Goal: Information Seeking & Learning: Check status

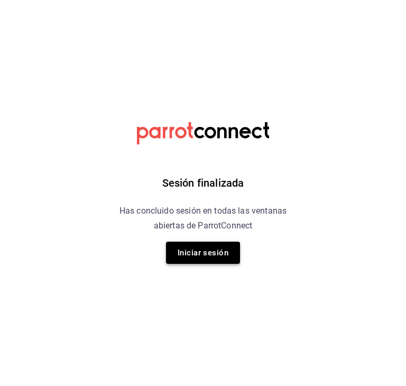
click at [201, 247] on button "Iniciar sesión" at bounding box center [203, 252] width 74 height 22
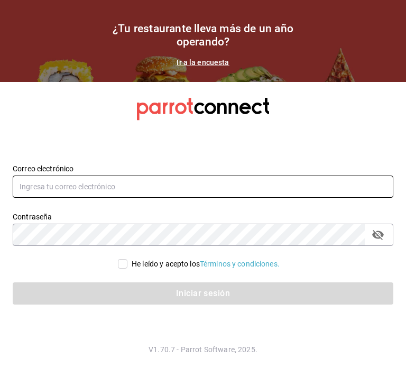
click at [171, 191] on input "text" at bounding box center [203, 186] width 380 height 22
type input "[EMAIL_ADDRESS][DOMAIN_NAME]"
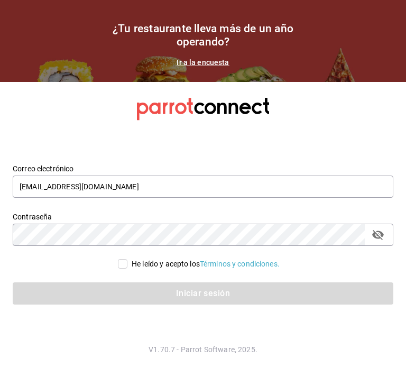
click at [161, 264] on div "He leído y acepto los Términos y condiciones." at bounding box center [205, 263] width 148 height 11
click at [127, 264] on input "He leído y acepto los Términos y condiciones." at bounding box center [123, 264] width 10 height 10
checkbox input "true"
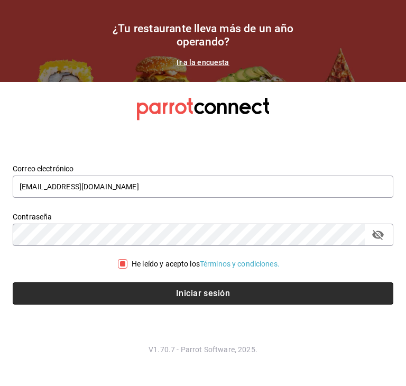
click at [172, 292] on button "Iniciar sesión" at bounding box center [203, 293] width 380 height 22
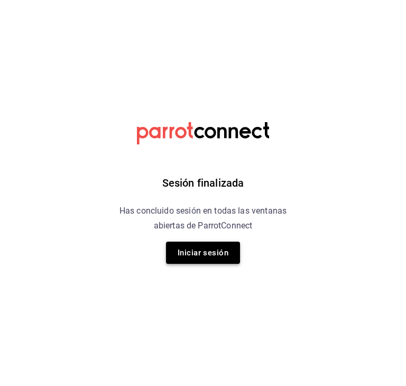
click at [228, 249] on button "Iniciar sesión" at bounding box center [203, 252] width 74 height 22
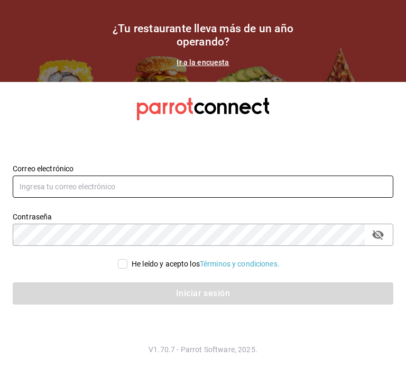
click at [143, 190] on input "text" at bounding box center [203, 186] width 380 height 22
type input "[EMAIL_ADDRESS][DOMAIN_NAME]"
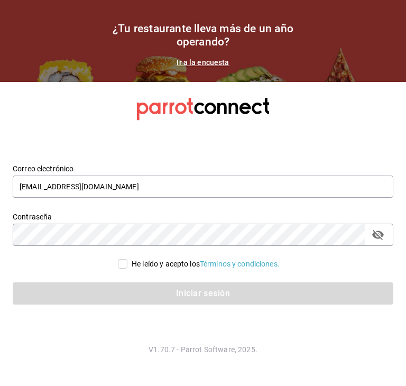
click at [158, 262] on div "He leído y acepto los Términos y condiciones." at bounding box center [205, 263] width 148 height 11
click at [127, 262] on input "He leído y acepto los Términos y condiciones." at bounding box center [123, 264] width 10 height 10
checkbox input "true"
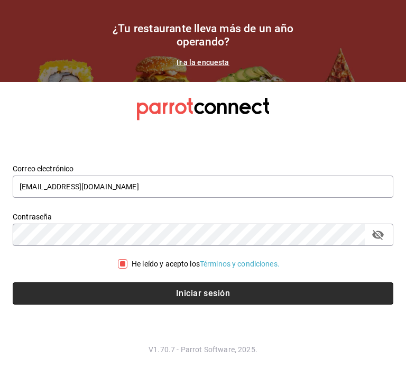
click at [163, 284] on button "Iniciar sesión" at bounding box center [203, 293] width 380 height 22
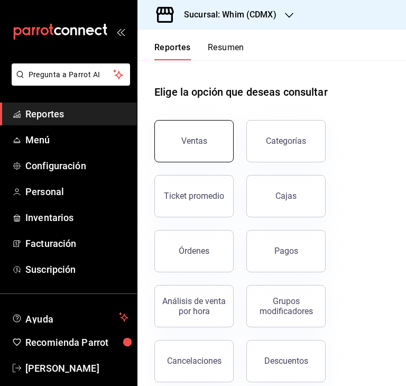
click at [204, 155] on button "Ventas" at bounding box center [193, 141] width 79 height 42
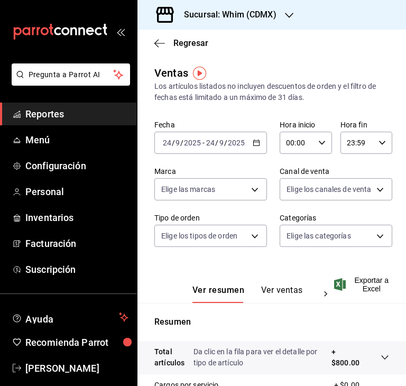
click at [253, 145] on \(Stroke\) "button" at bounding box center [256, 143] width 6 height 6
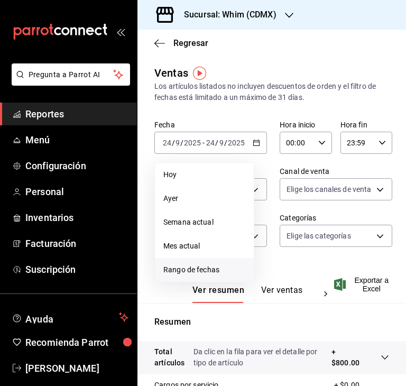
click at [195, 264] on span "Rango de fechas" at bounding box center [204, 269] width 82 height 11
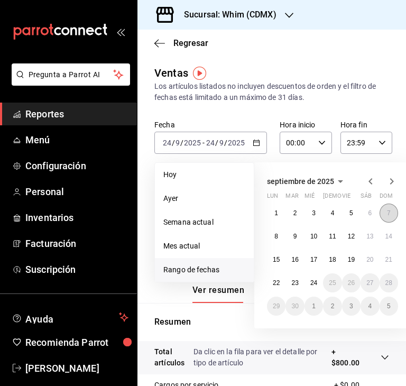
click at [386, 214] on button "7" at bounding box center [388, 212] width 18 height 19
click at [293, 282] on abbr "23" at bounding box center [294, 282] width 7 height 7
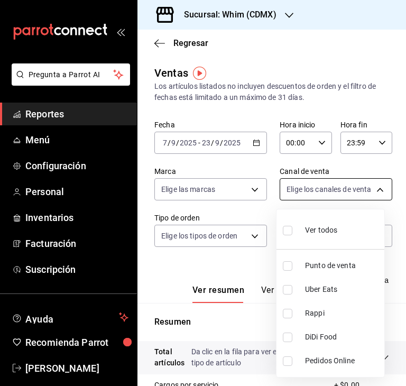
click at [311, 193] on body "Pregunta a Parrot AI Reportes Menú Configuración Personal Inventarios Facturaci…" at bounding box center [203, 193] width 406 height 386
click at [311, 193] on div at bounding box center [203, 193] width 406 height 386
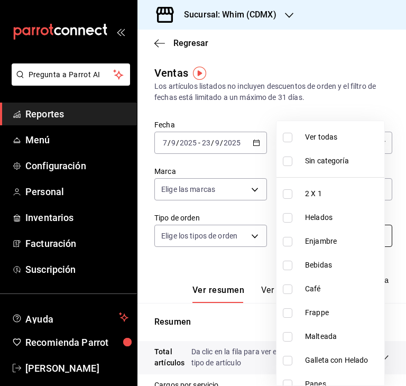
click at [304, 231] on body "Pregunta a Parrot AI Reportes Menú Configuración Personal Inventarios Facturaci…" at bounding box center [203, 193] width 406 height 386
click at [235, 241] on div at bounding box center [203, 193] width 406 height 386
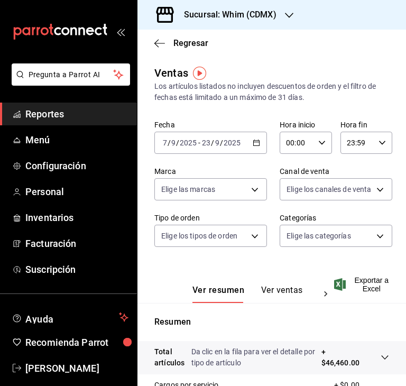
click at [185, 253] on div "Fecha [DATE] [DATE] - [DATE] [DATE] Hora inicio 00:00 Hora inicio Hora fin 23:5…" at bounding box center [271, 189] width 234 height 139
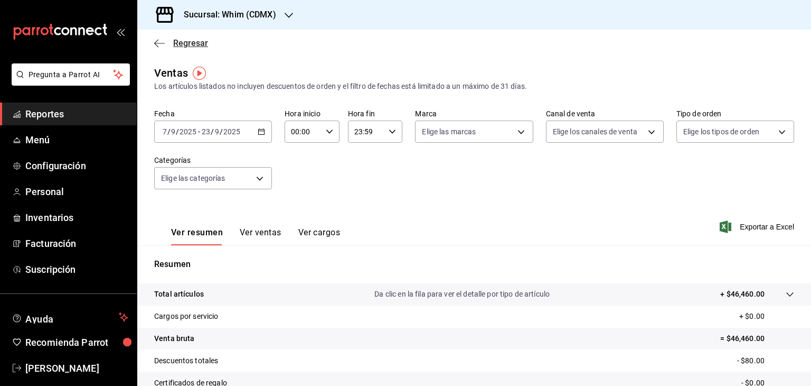
click at [171, 45] on span "Regresar" at bounding box center [181, 43] width 54 height 10
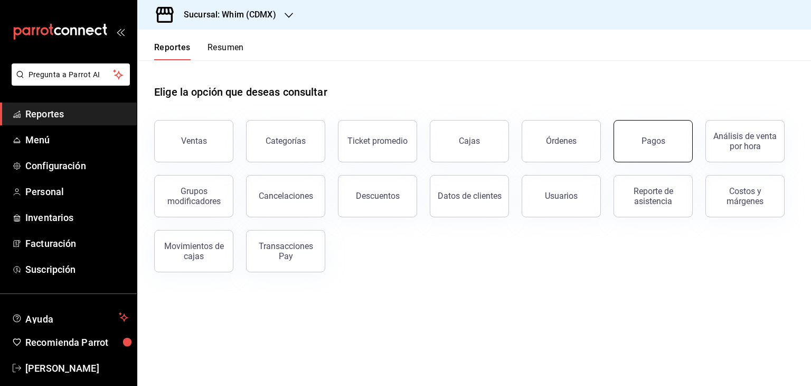
click at [405, 125] on button "Pagos" at bounding box center [653, 141] width 79 height 42
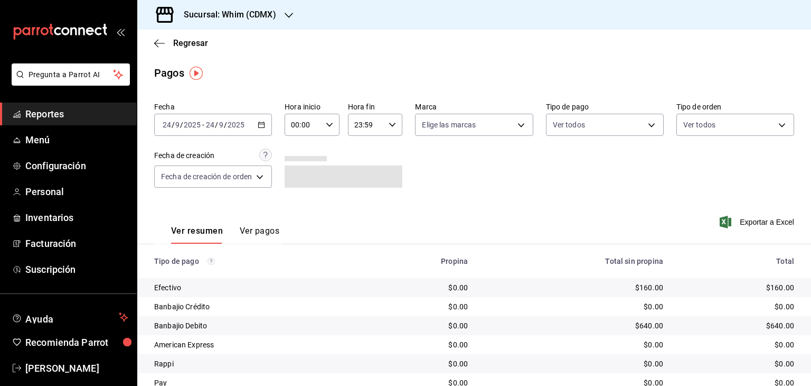
click at [258, 124] on icon "button" at bounding box center [261, 124] width 7 height 7
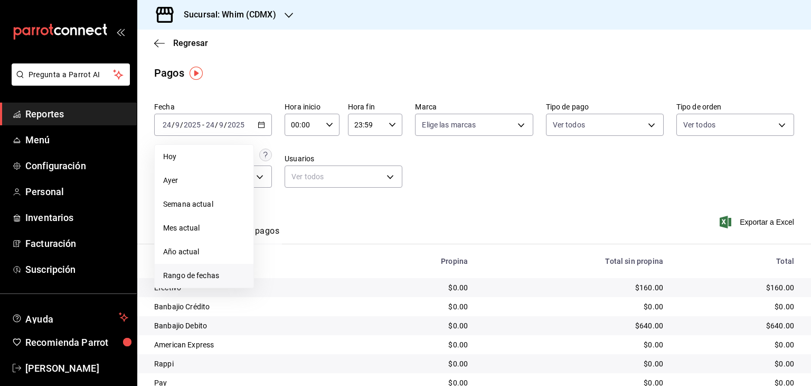
click at [200, 275] on span "Rango de fechas" at bounding box center [204, 275] width 82 height 11
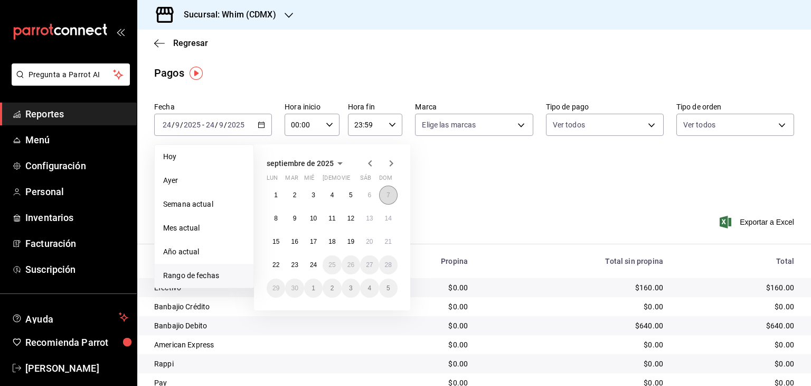
click at [387, 193] on abbr "7" at bounding box center [389, 194] width 4 height 7
click at [293, 267] on abbr "23" at bounding box center [294, 264] width 7 height 7
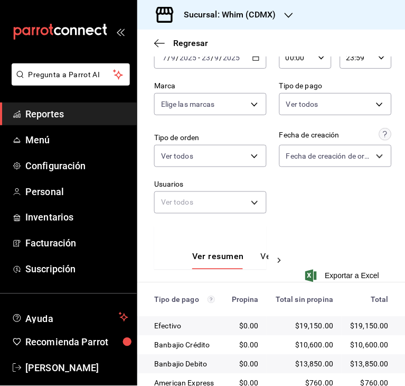
scroll to position [64, 0]
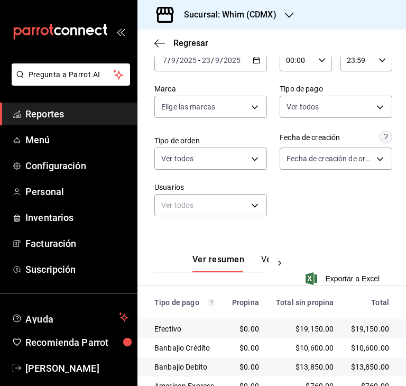
click at [253, 61] on icon "button" at bounding box center [255, 60] width 7 height 7
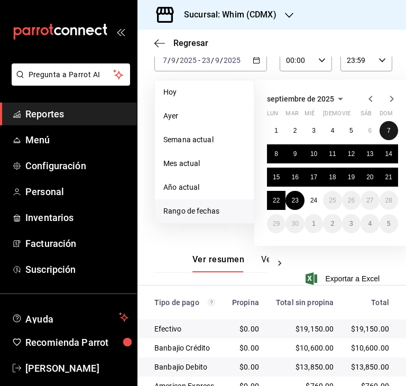
click at [387, 127] on abbr "7" at bounding box center [389, 130] width 4 height 7
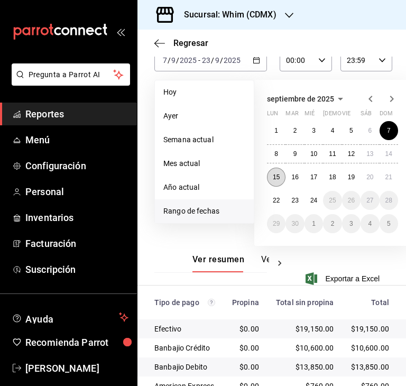
click at [274, 177] on abbr "15" at bounding box center [276, 176] width 7 height 7
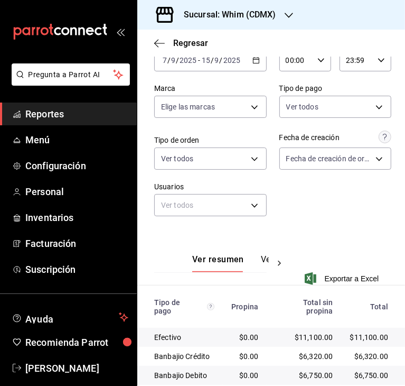
click at [258, 60] on div "[DATE] [DATE] - [DATE] [DATE]" at bounding box center [210, 60] width 112 height 22
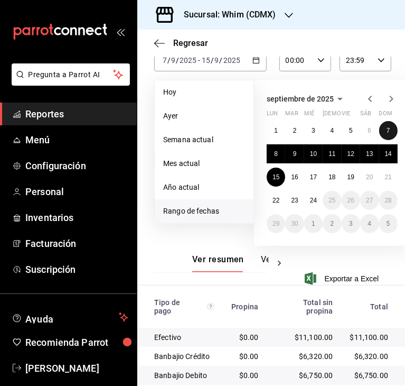
click at [389, 133] on abbr "7" at bounding box center [389, 130] width 4 height 7
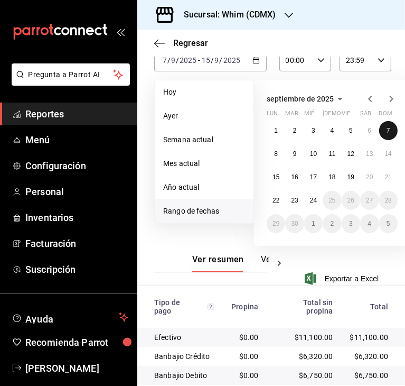
click at [389, 133] on abbr "7" at bounding box center [389, 130] width 4 height 7
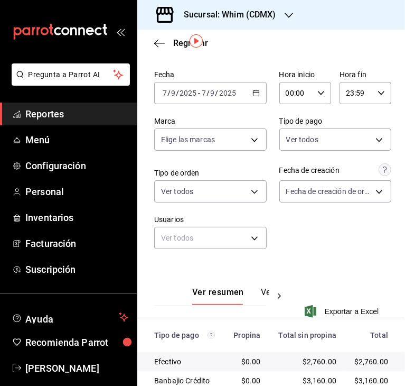
scroll to position [30, 0]
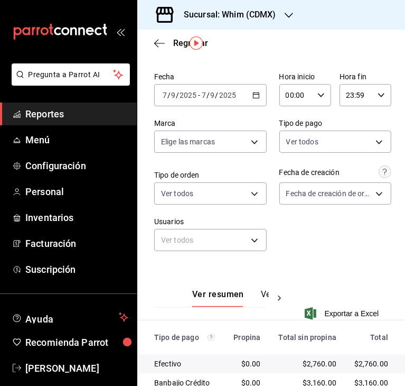
click at [249, 89] on div "[DATE] [DATE] - [DATE] [DATE]" at bounding box center [210, 95] width 112 height 22
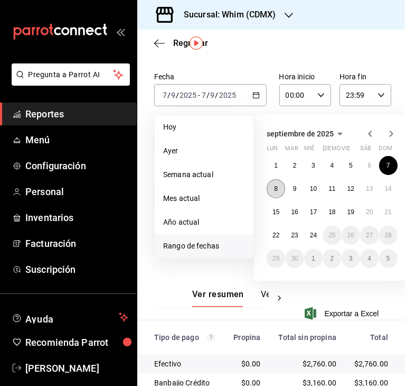
click at [277, 191] on button "8" at bounding box center [276, 188] width 18 height 19
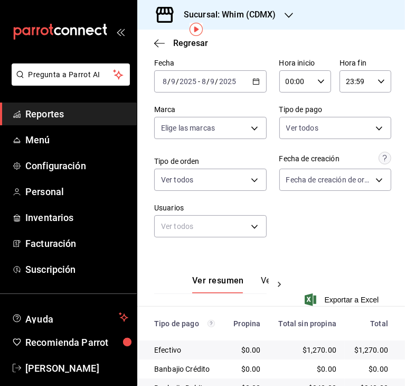
scroll to position [60, 0]
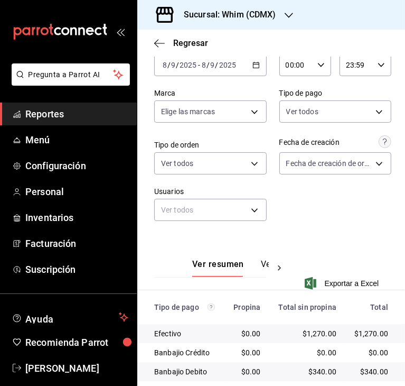
click at [252, 66] on icon "button" at bounding box center [255, 64] width 7 height 7
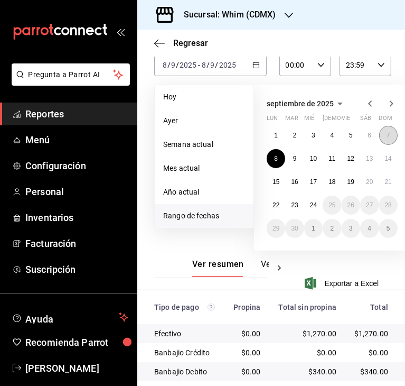
click at [383, 131] on button "7" at bounding box center [388, 135] width 18 height 19
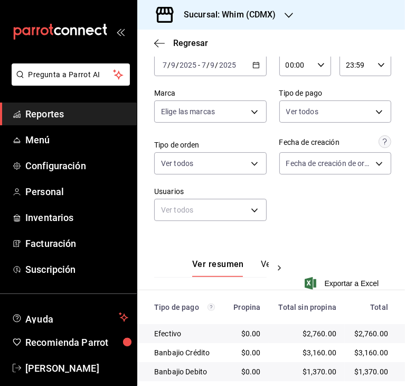
click at [252, 65] on icon "button" at bounding box center [255, 64] width 7 height 7
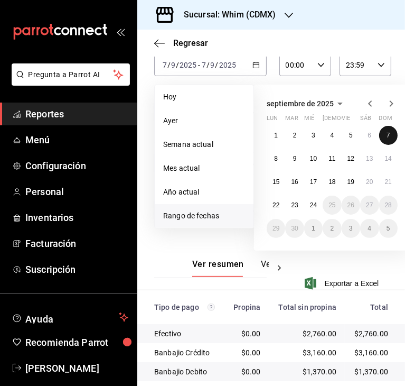
click at [384, 134] on button "7" at bounding box center [388, 135] width 18 height 19
click at [300, 205] on button "23" at bounding box center [294, 204] width 18 height 19
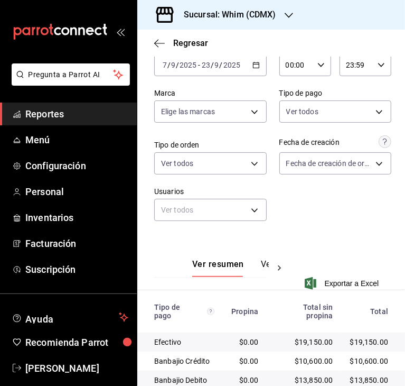
click at [253, 66] on icon "button" at bounding box center [255, 64] width 7 height 7
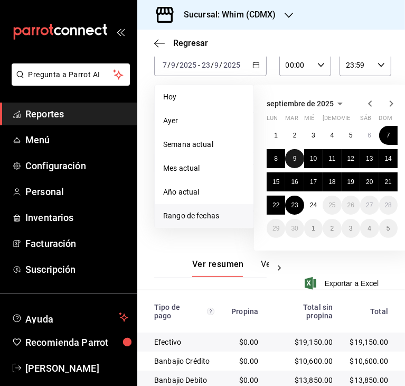
click at [294, 159] on abbr "9" at bounding box center [295, 158] width 4 height 7
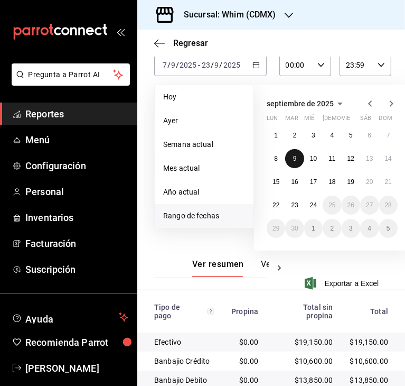
click at [294, 159] on abbr "9" at bounding box center [295, 158] width 4 height 7
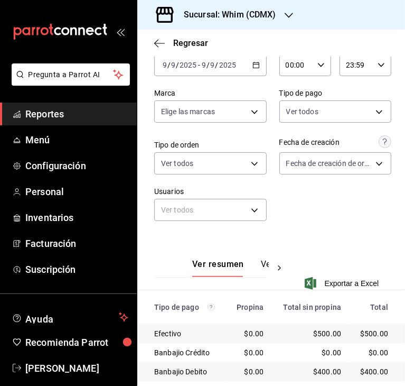
click at [255, 64] on \(Stroke\) "button" at bounding box center [256, 65] width 6 height 6
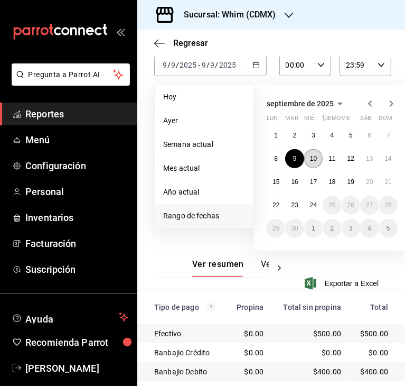
click at [310, 157] on abbr "10" at bounding box center [313, 158] width 7 height 7
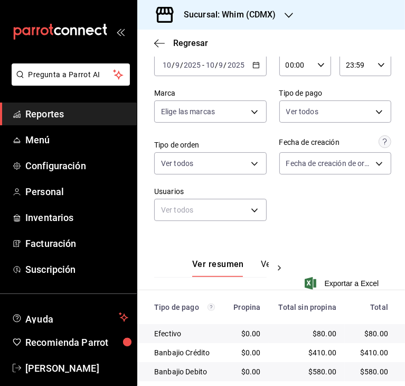
click at [252, 65] on icon "button" at bounding box center [255, 64] width 7 height 7
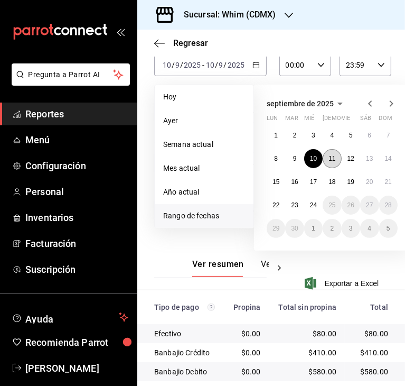
click at [329, 157] on abbr "11" at bounding box center [331, 158] width 7 height 7
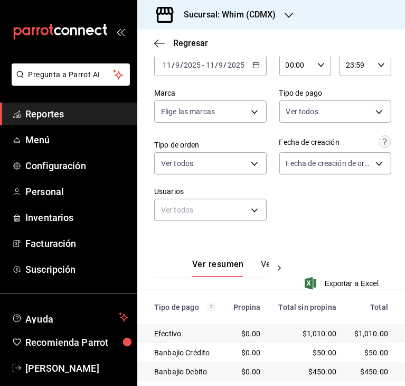
click at [250, 70] on div "[DATE] [DATE] - [DATE] [DATE]" at bounding box center [210, 65] width 112 height 22
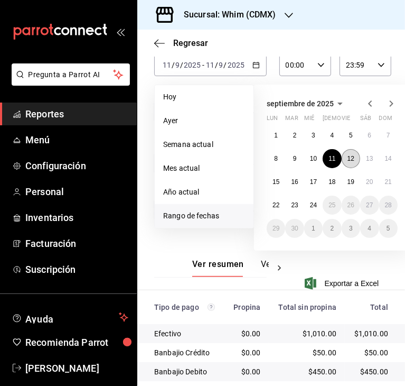
click at [354, 153] on button "12" at bounding box center [351, 158] width 18 height 19
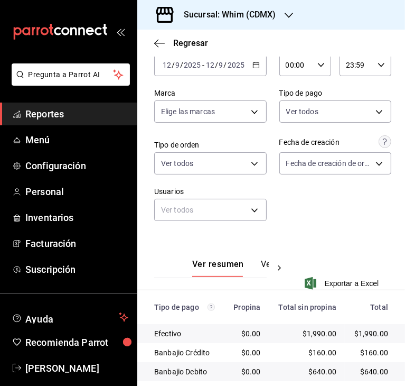
click at [246, 63] on div "[DATE] [DATE] - [DATE] [DATE]" at bounding box center [210, 65] width 112 height 22
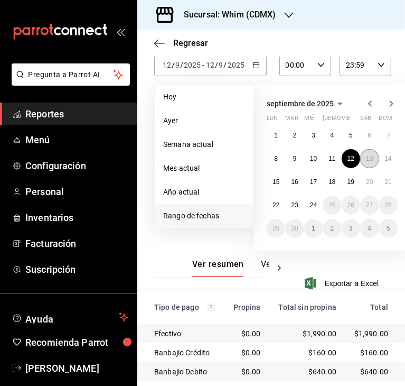
click at [370, 155] on abbr "13" at bounding box center [369, 158] width 7 height 7
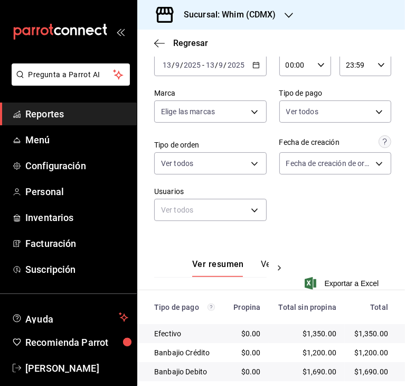
click at [252, 66] on icon "button" at bounding box center [255, 64] width 7 height 7
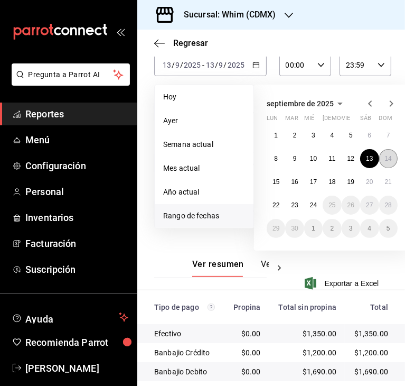
click at [380, 162] on button "14" at bounding box center [388, 158] width 18 height 19
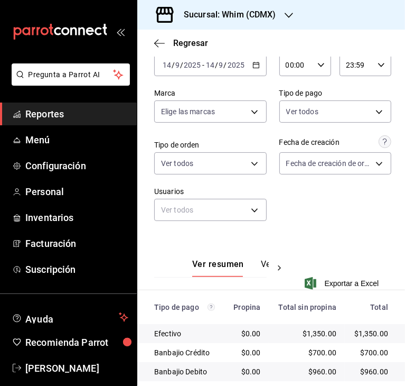
click at [252, 67] on icon "button" at bounding box center [255, 64] width 7 height 7
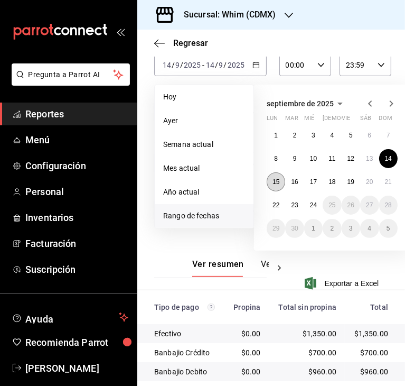
click at [280, 176] on button "15" at bounding box center [276, 181] width 18 height 19
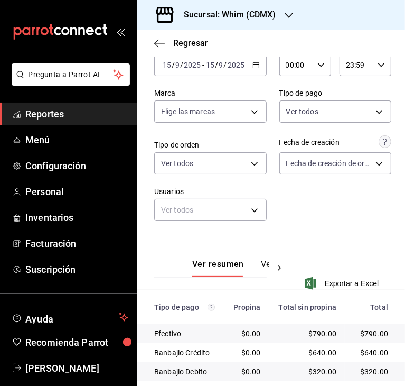
click at [252, 65] on icon "button" at bounding box center [255, 64] width 7 height 7
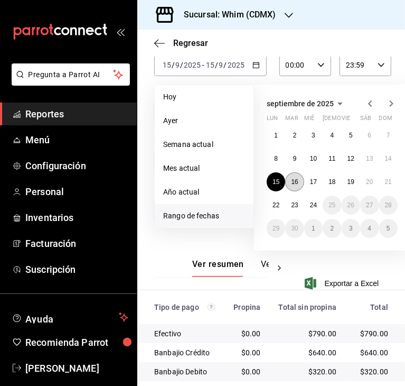
click at [297, 181] on abbr "16" at bounding box center [294, 181] width 7 height 7
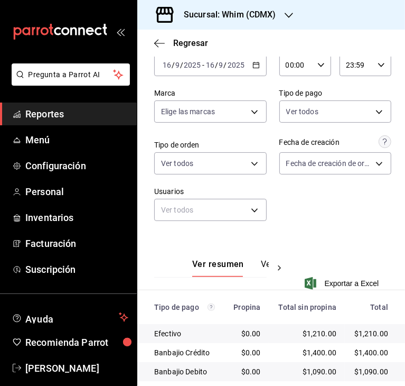
click at [251, 69] on div "[DATE] [DATE] - [DATE] [DATE]" at bounding box center [210, 65] width 112 height 22
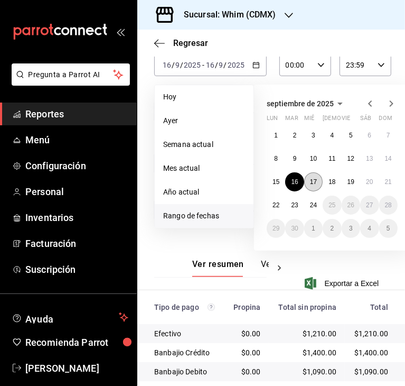
click at [310, 174] on button "17" at bounding box center [313, 181] width 18 height 19
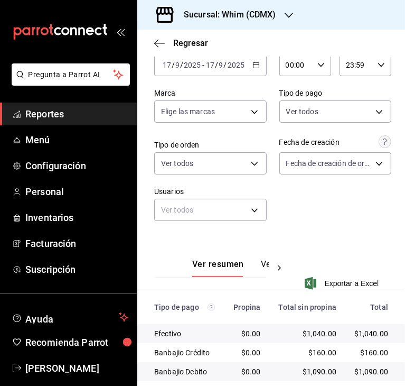
click at [253, 67] on icon "button" at bounding box center [255, 64] width 7 height 7
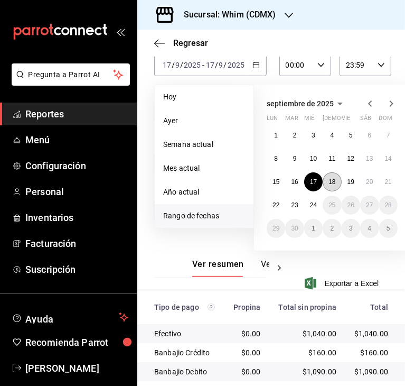
click at [327, 175] on button "18" at bounding box center [332, 181] width 18 height 19
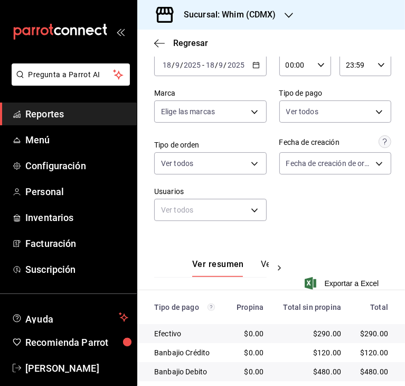
click at [252, 64] on icon "button" at bounding box center [255, 64] width 7 height 7
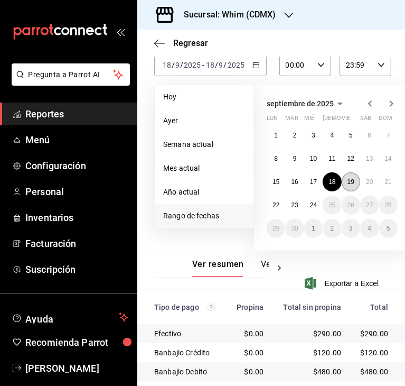
click at [356, 178] on button "19" at bounding box center [351, 181] width 18 height 19
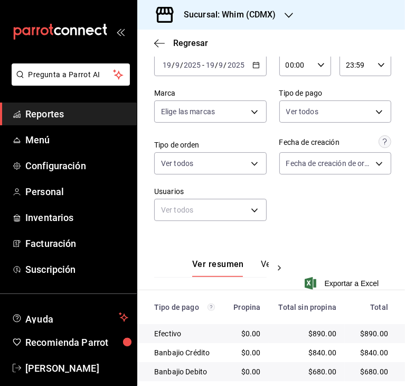
click at [252, 65] on icon "button" at bounding box center [255, 64] width 7 height 7
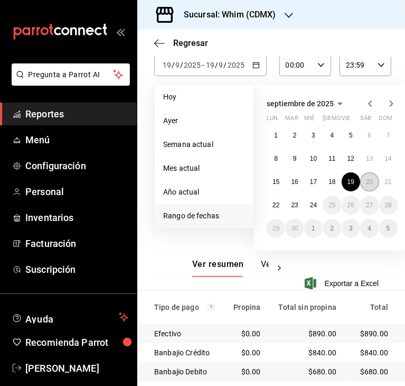
click at [361, 183] on button "20" at bounding box center [369, 181] width 18 height 19
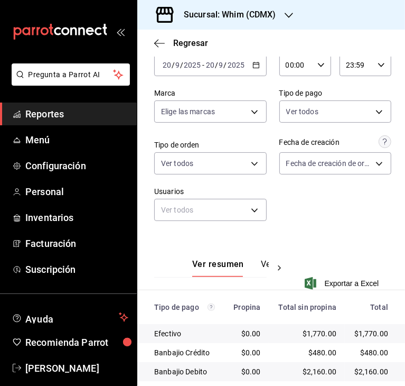
click at [254, 64] on icon "button" at bounding box center [255, 64] width 7 height 7
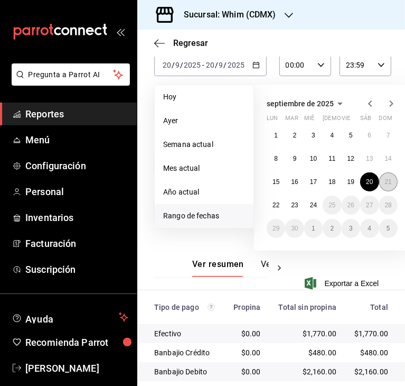
click at [390, 180] on abbr "21" at bounding box center [388, 181] width 7 height 7
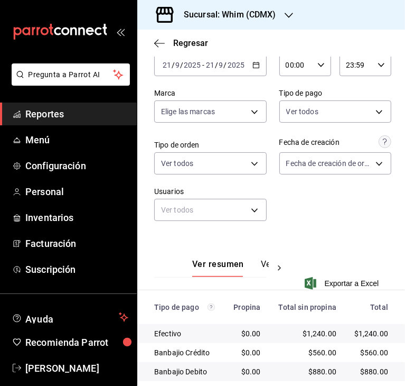
click at [255, 64] on icon "button" at bounding box center [255, 64] width 7 height 7
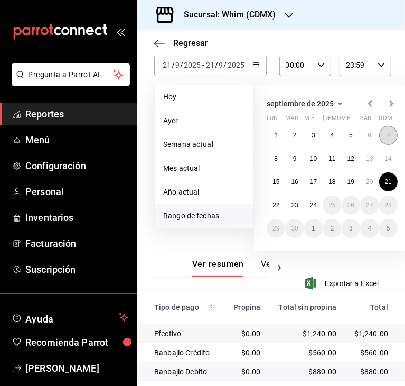
click at [382, 133] on button "7" at bounding box center [388, 135] width 18 height 19
click at [293, 205] on abbr "23" at bounding box center [294, 204] width 7 height 7
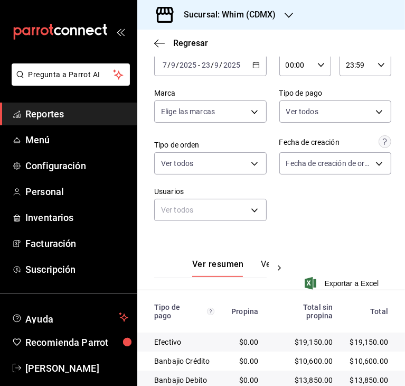
click at [267, 6] on div "Sucursal: Whim (CDMX)" at bounding box center [222, 15] width 152 height 30
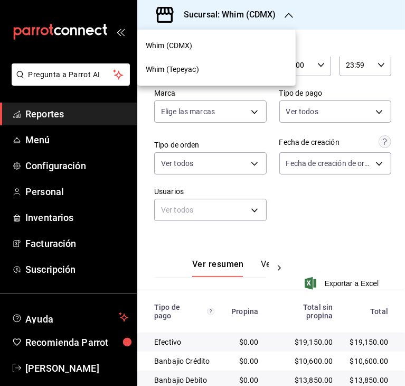
click at [192, 68] on span "Whim (Tepeyac)" at bounding box center [172, 69] width 53 height 11
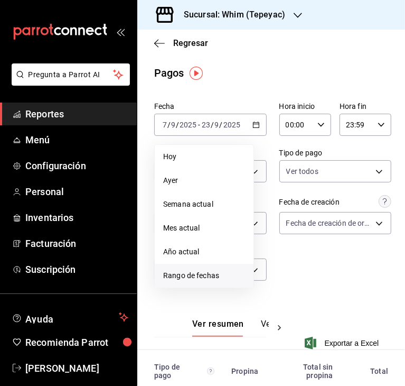
click at [198, 275] on span "Rango de fechas" at bounding box center [204, 275] width 82 height 11
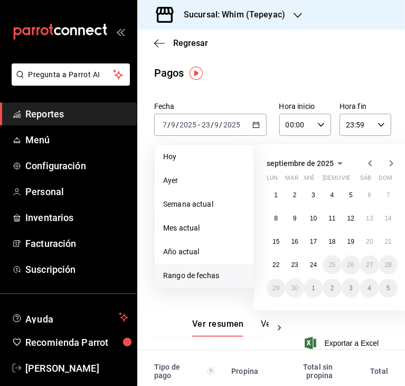
click at [212, 274] on span "Rango de fechas" at bounding box center [204, 275] width 82 height 11
click at [358, 245] on button "19" at bounding box center [351, 241] width 18 height 19
click at [292, 267] on abbr "23" at bounding box center [294, 264] width 7 height 7
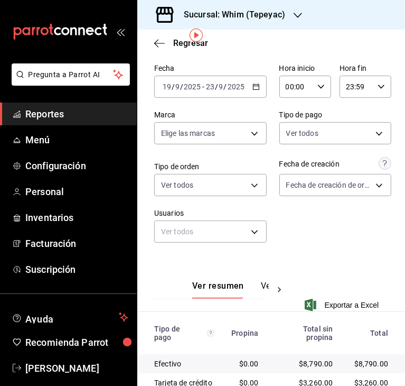
scroll to position [63, 0]
